Goal: Navigation & Orientation: Find specific page/section

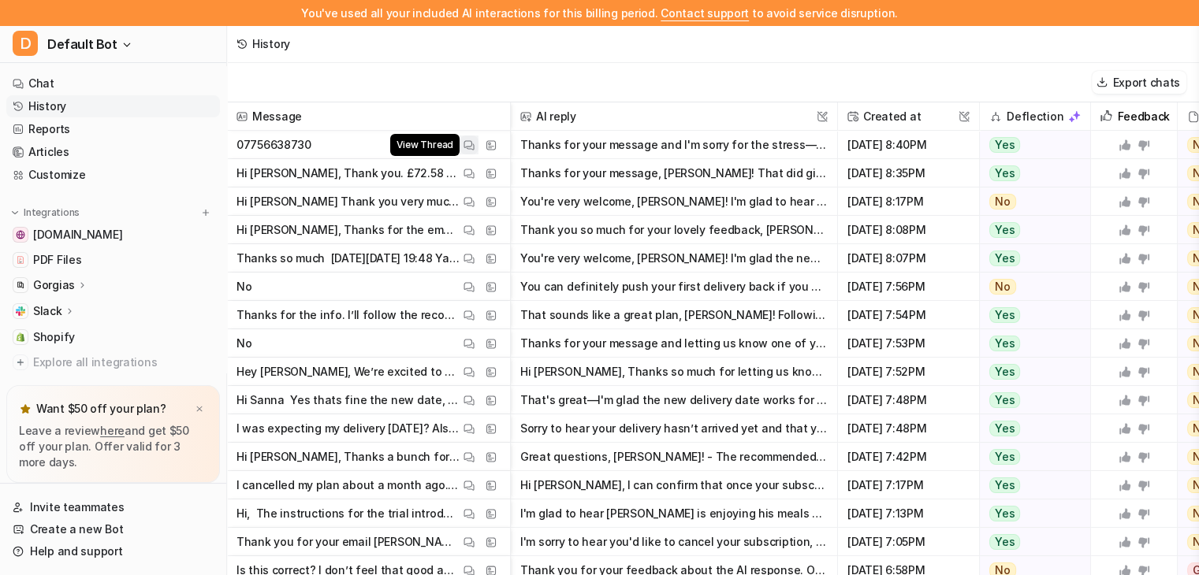
click at [467, 146] on img at bounding box center [468, 145] width 11 height 12
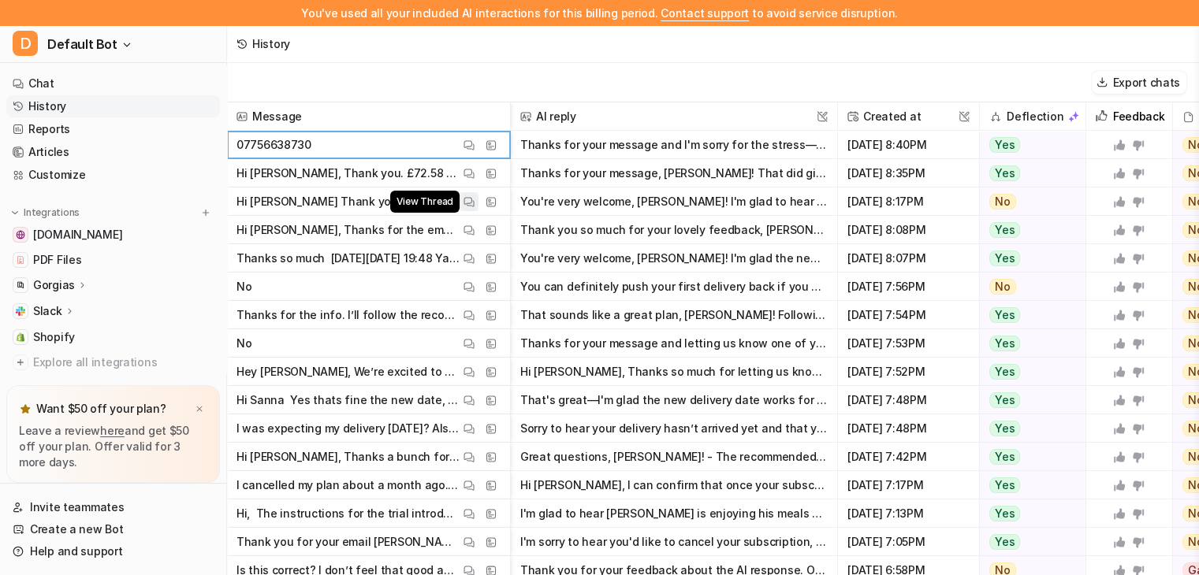
click at [467, 203] on img at bounding box center [468, 202] width 11 height 12
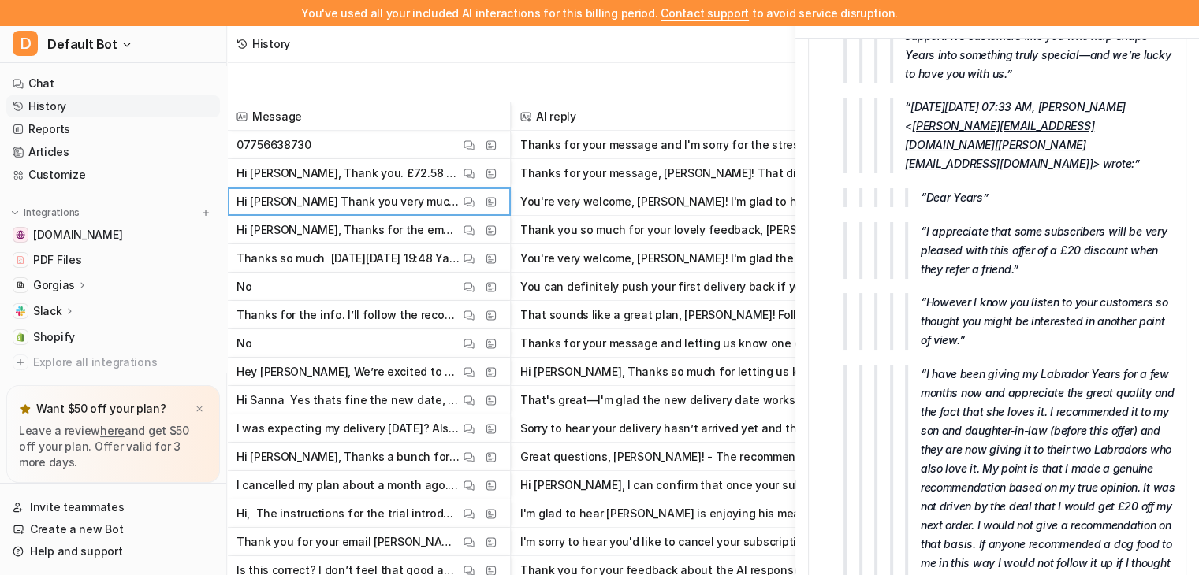
scroll to position [4256, 0]
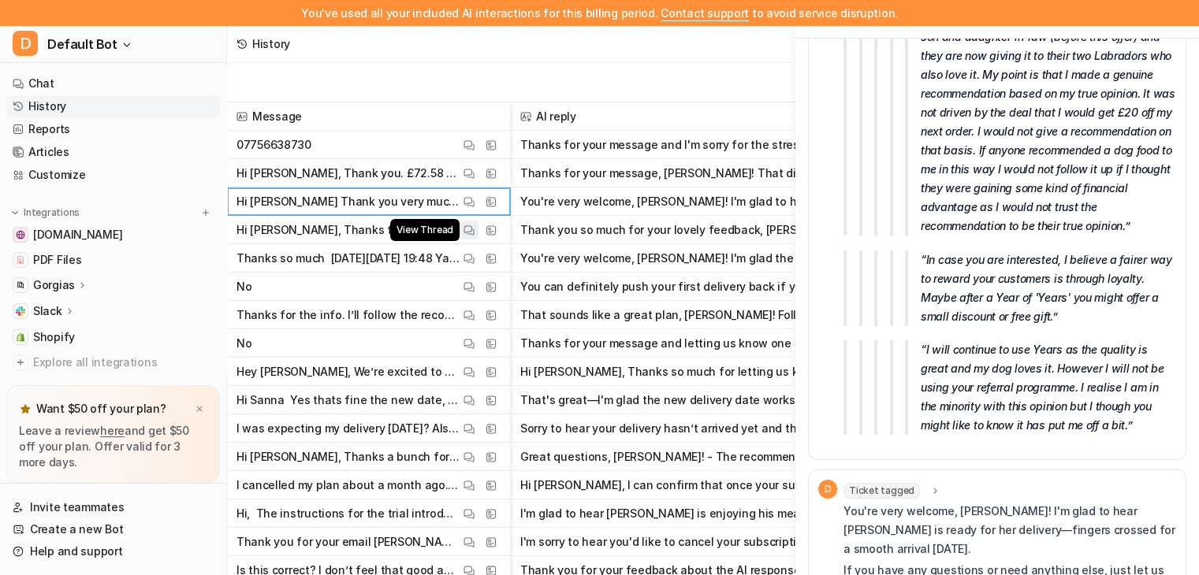
click at [465, 229] on img at bounding box center [468, 231] width 11 height 12
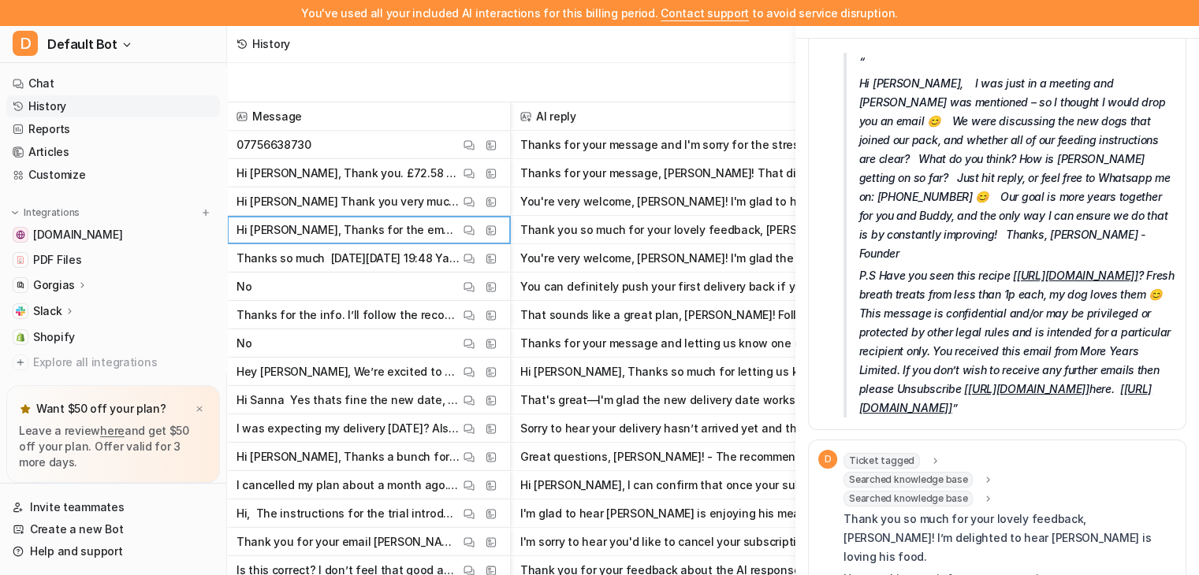
scroll to position [630, 0]
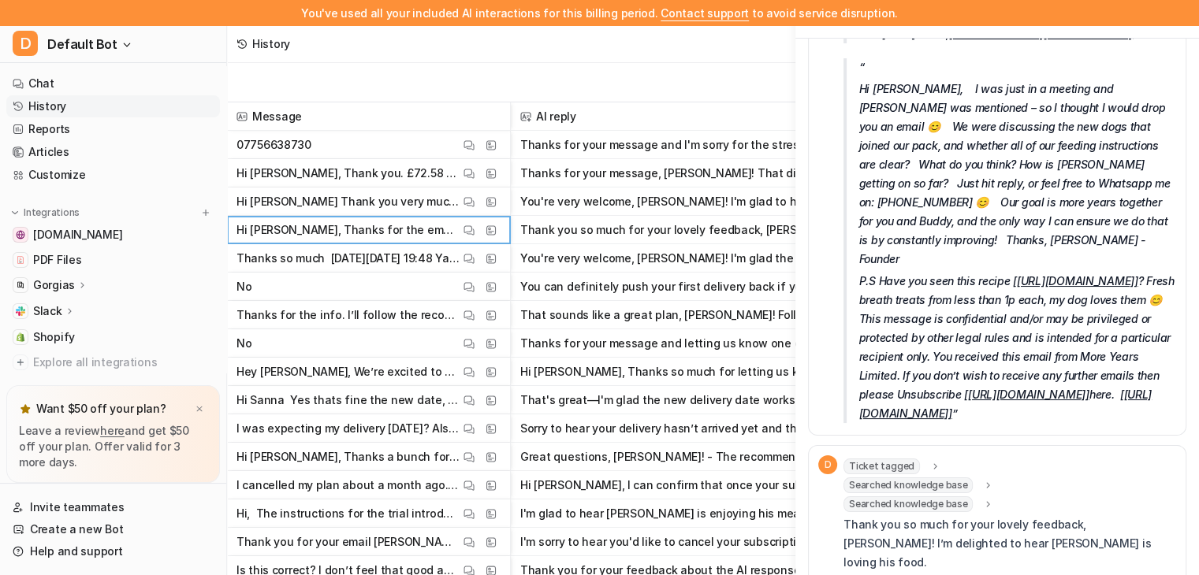
click at [344, 292] on span "No View Thread View Sources" at bounding box center [368, 287] width 270 height 28
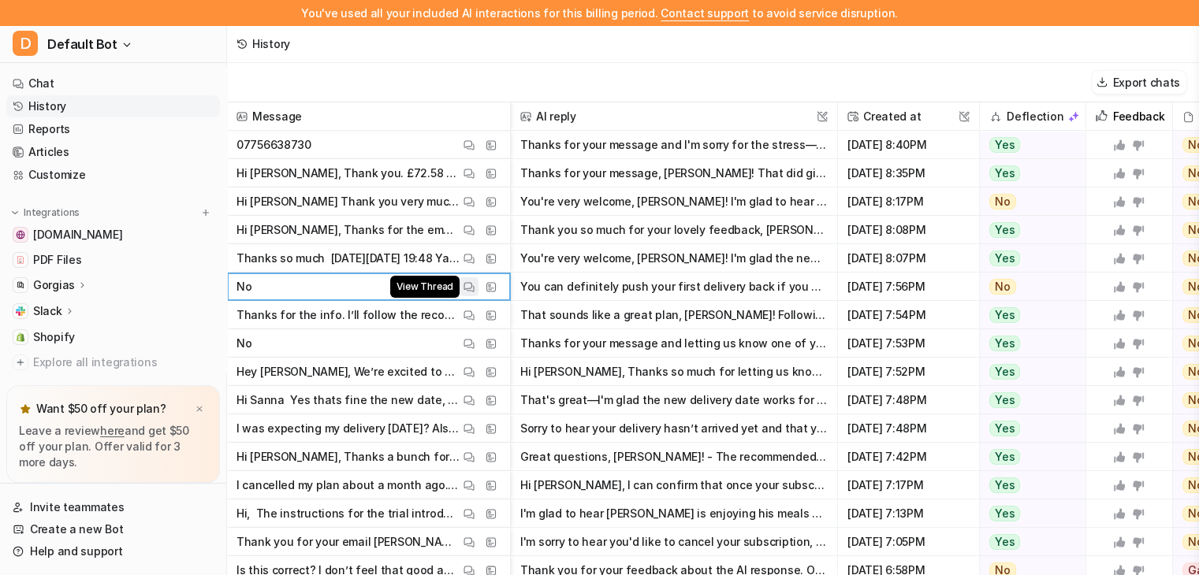
click at [472, 287] on img at bounding box center [468, 287] width 11 height 12
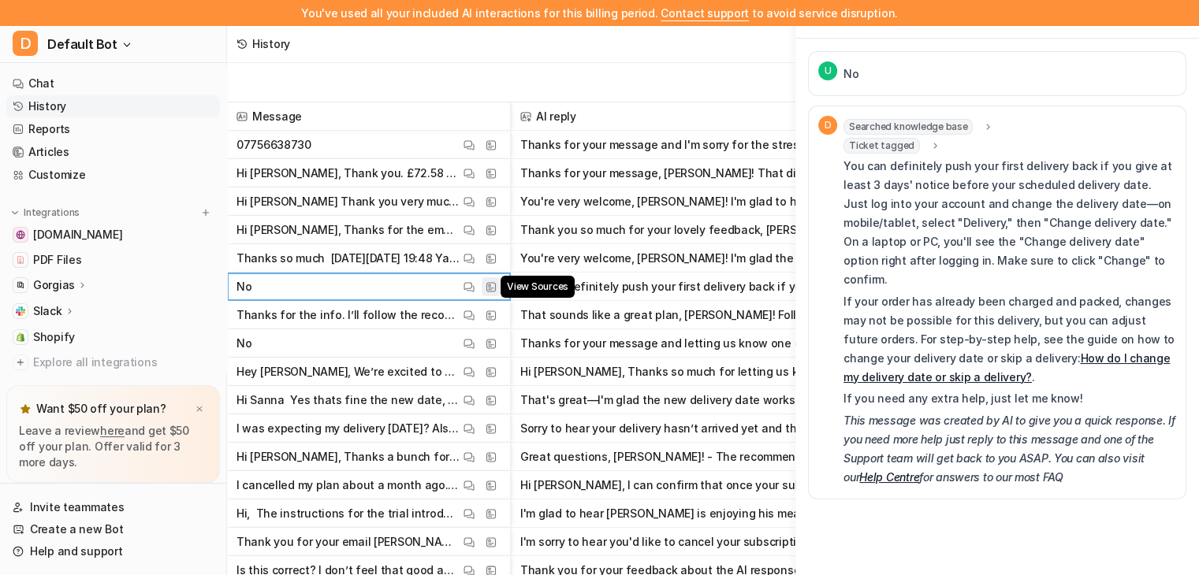
scroll to position [0, 0]
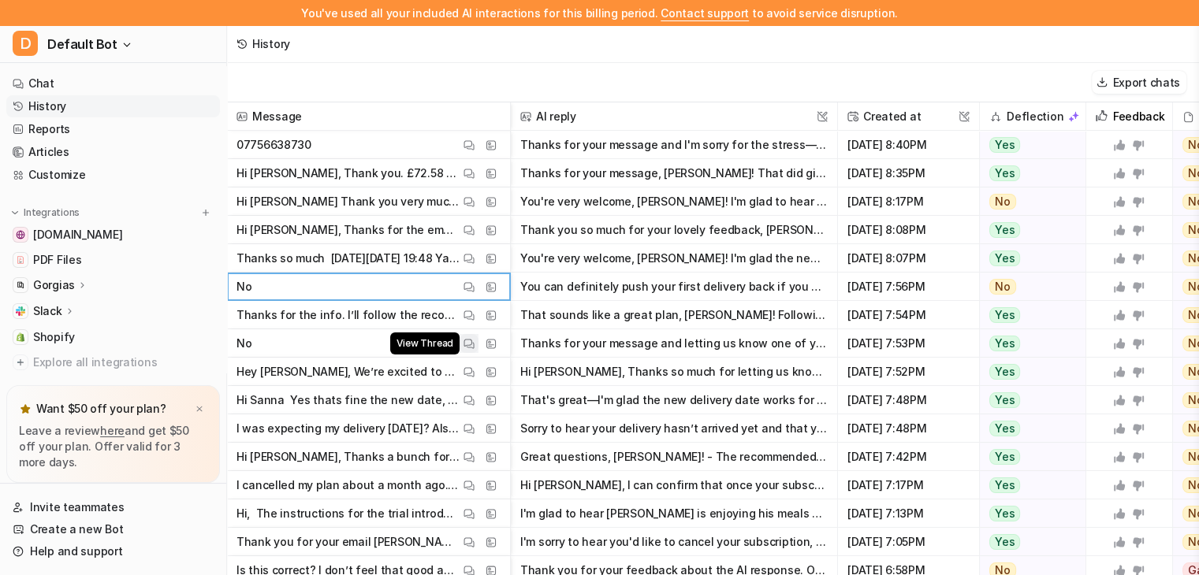
click at [467, 338] on img at bounding box center [468, 344] width 11 height 12
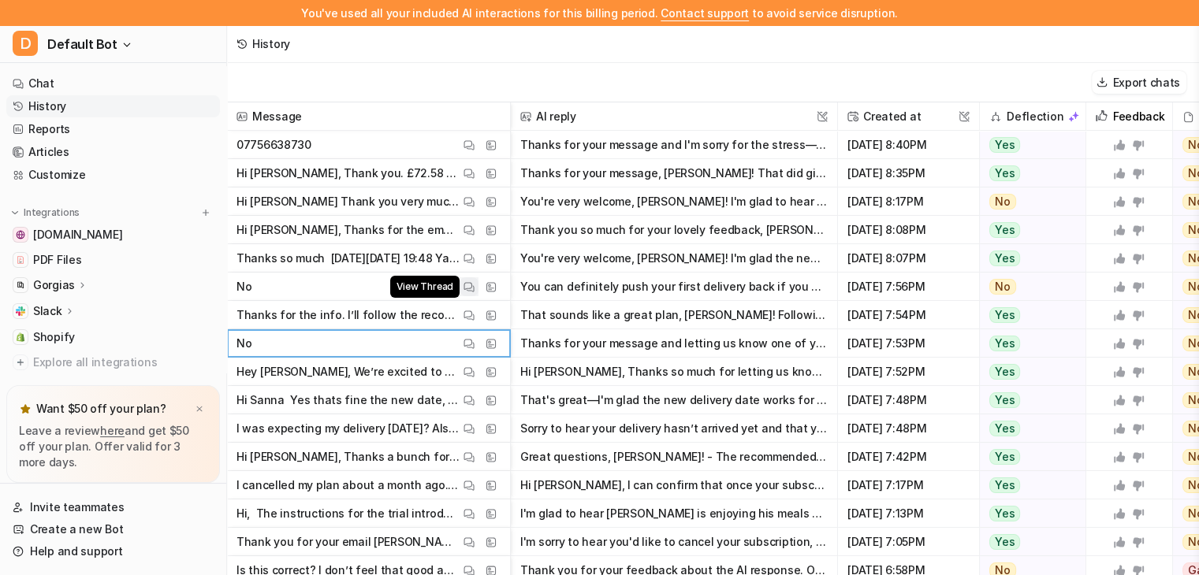
click at [465, 278] on button "View Thread" at bounding box center [468, 286] width 19 height 19
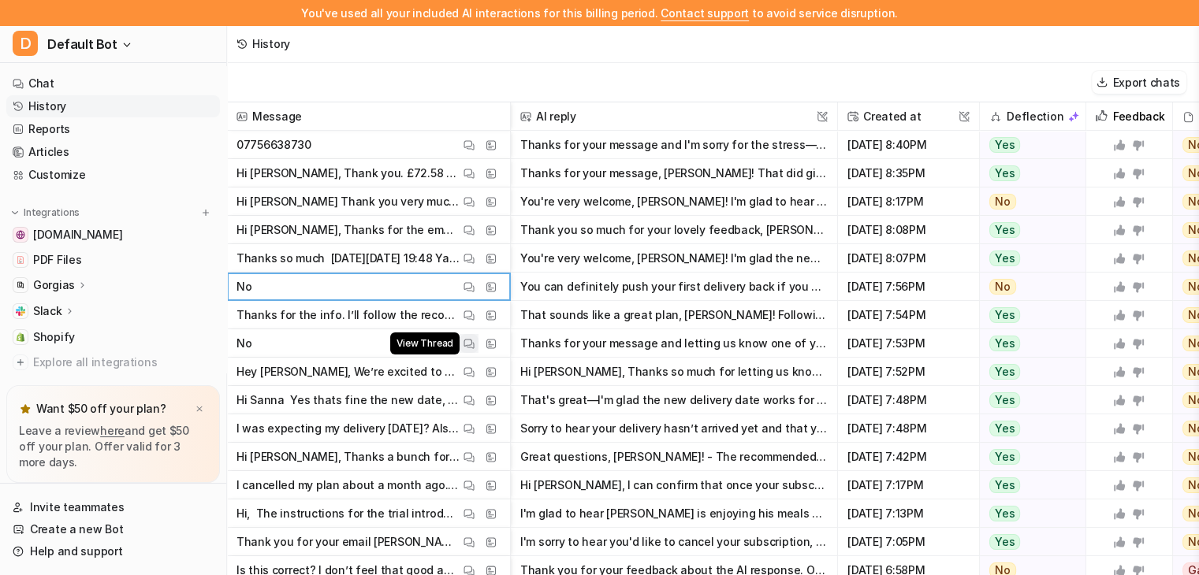
click at [470, 338] on img at bounding box center [468, 344] width 11 height 12
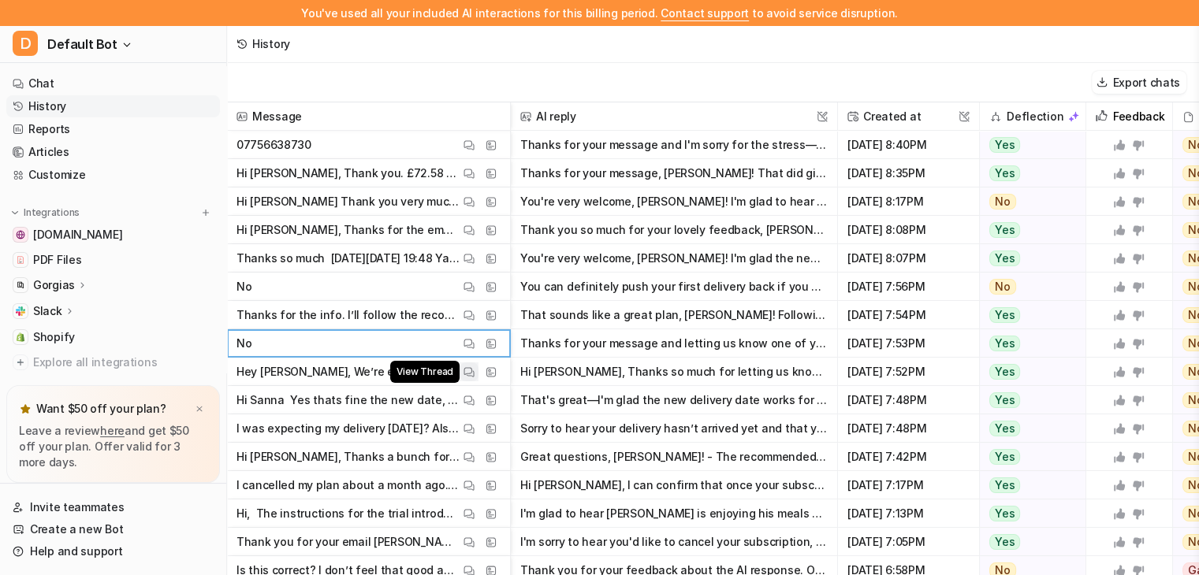
click at [463, 373] on img at bounding box center [468, 372] width 11 height 12
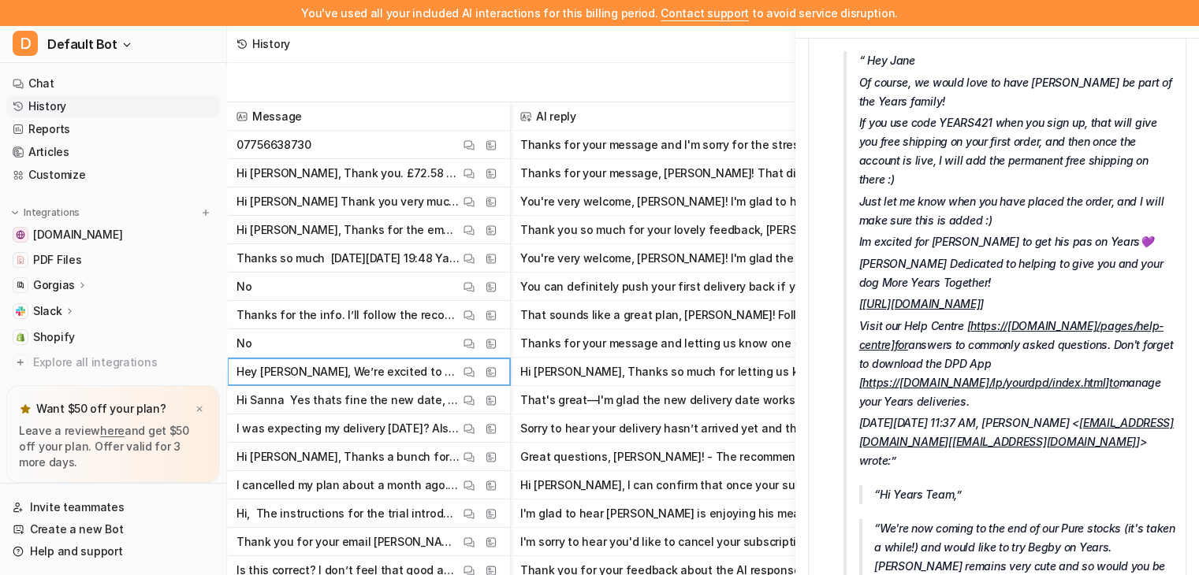
scroll to position [158, 0]
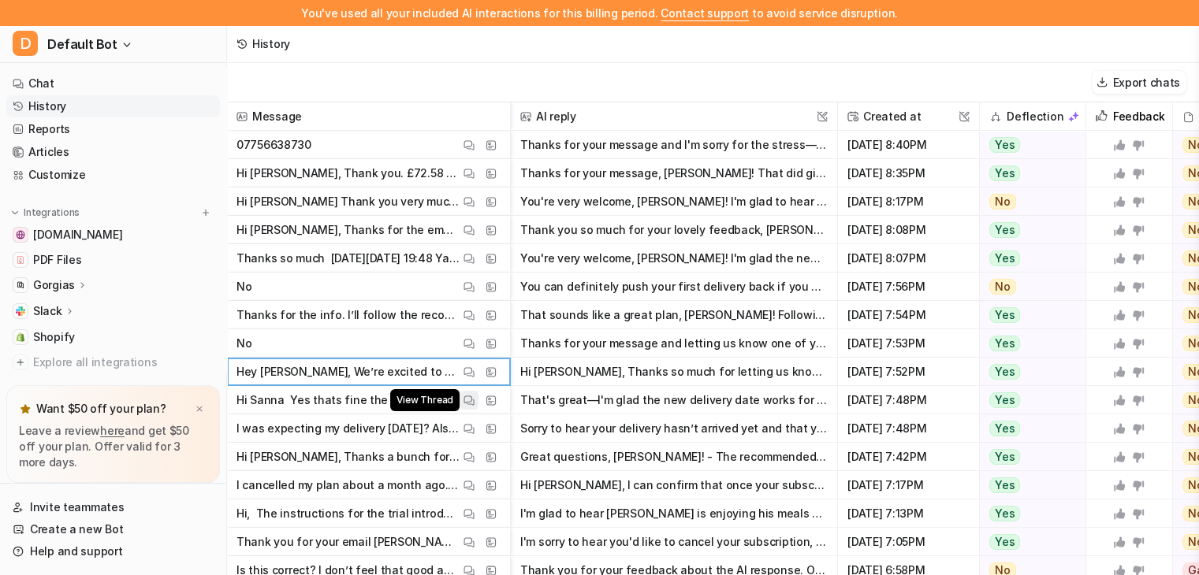
click at [472, 398] on img at bounding box center [468, 401] width 11 height 12
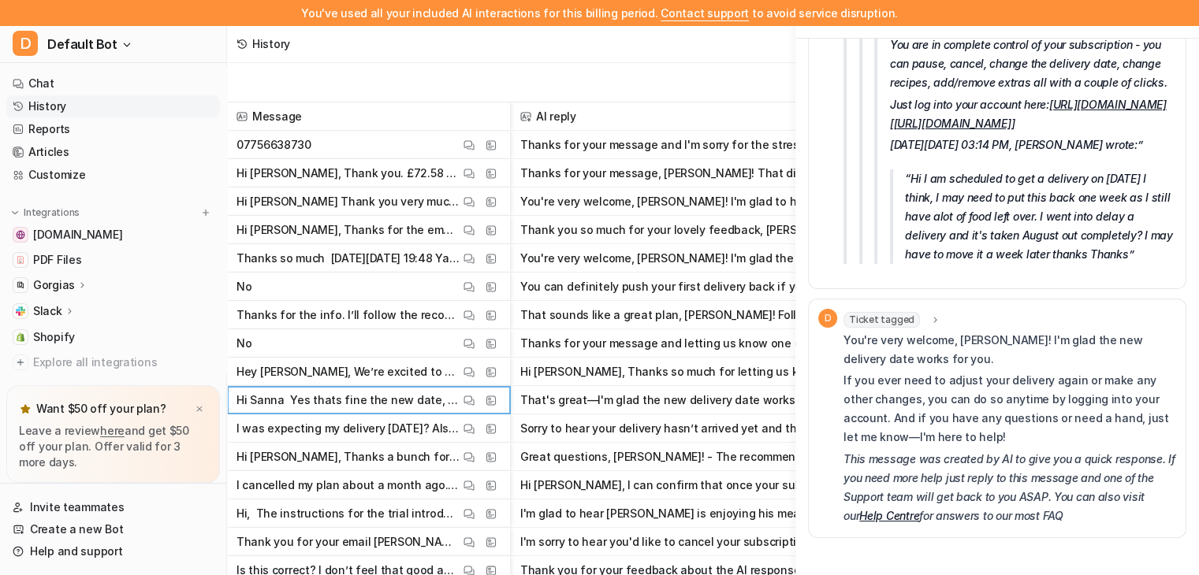
scroll to position [2096, 0]
click at [467, 456] on img at bounding box center [468, 458] width 11 height 12
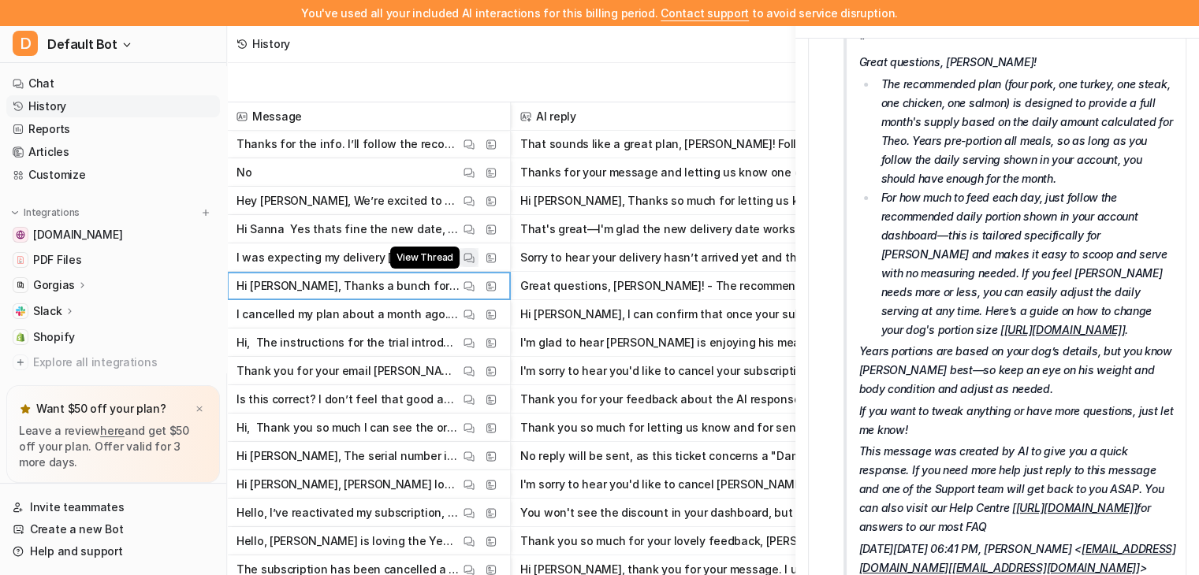
scroll to position [236, 0]
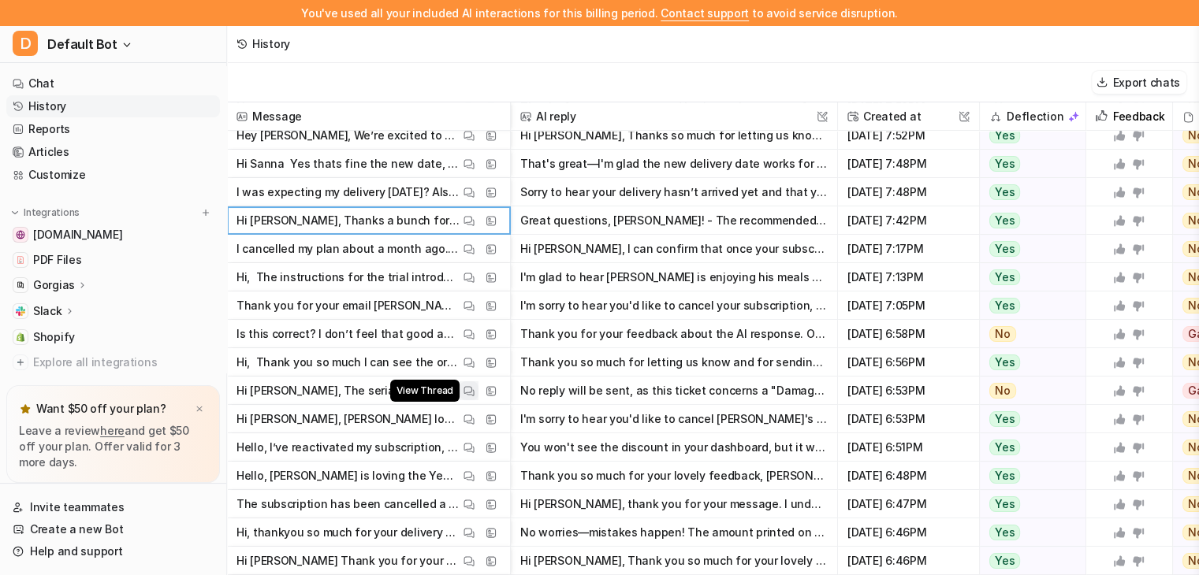
click at [470, 394] on img at bounding box center [468, 391] width 11 height 12
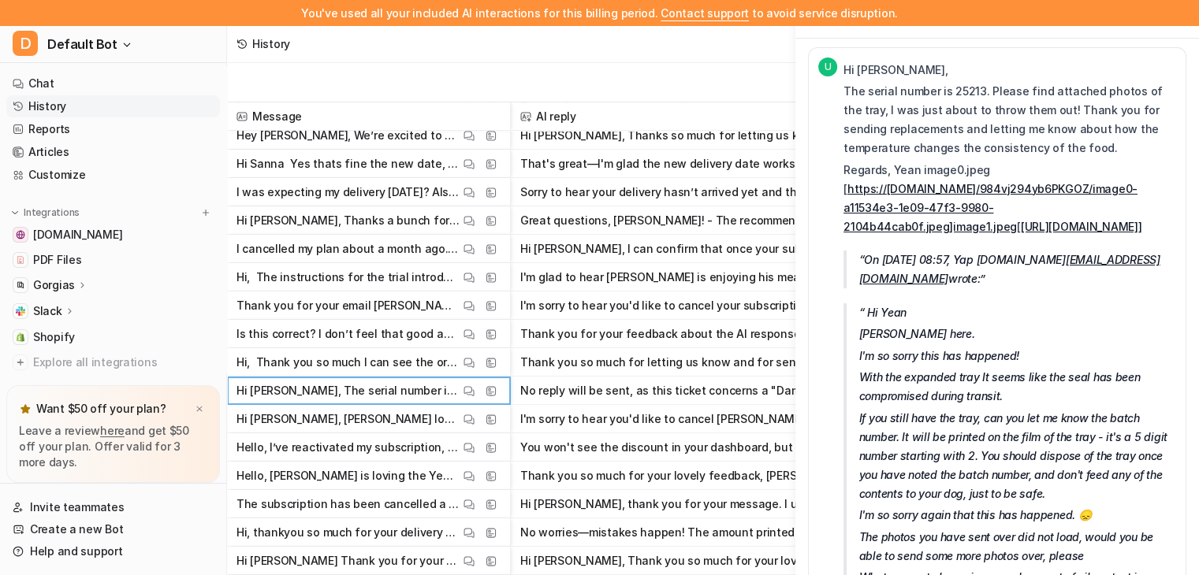
scroll to position [0, 0]
